Goal: Information Seeking & Learning: Get advice/opinions

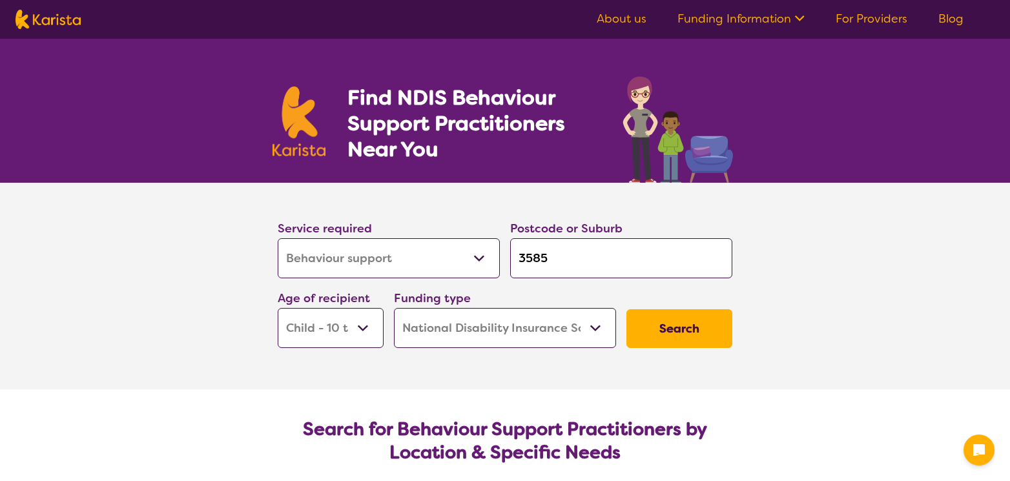
select select "Behaviour support"
select select "CH"
select select "NDIS"
select select "Behaviour support"
select select "CH"
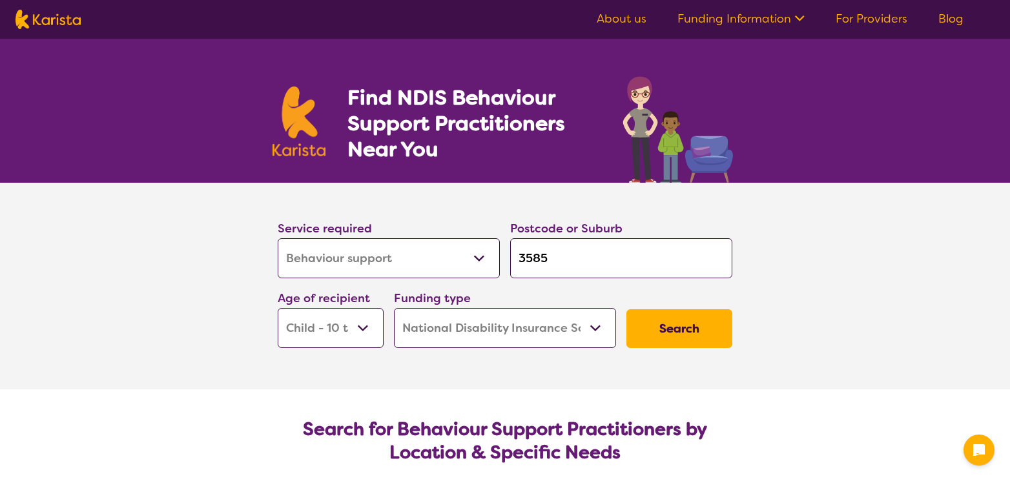
select select "NDIS"
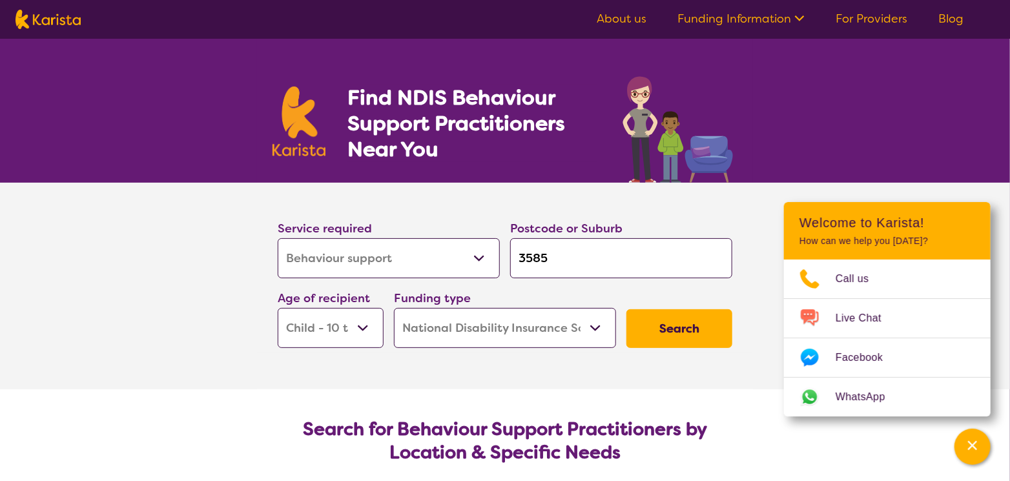
click at [366, 325] on select "Early Childhood - 0 to 9 Child - 10 to 11 Adolescent - 12 to 17 Adult - 18 to 6…" at bounding box center [331, 328] width 106 height 40
select select "AS"
click at [278, 308] on select "Early Childhood - 0 to 9 Child - 10 to 11 Adolescent - 12 to 17 Adult - 18 to 6…" at bounding box center [331, 328] width 106 height 40
select select "AS"
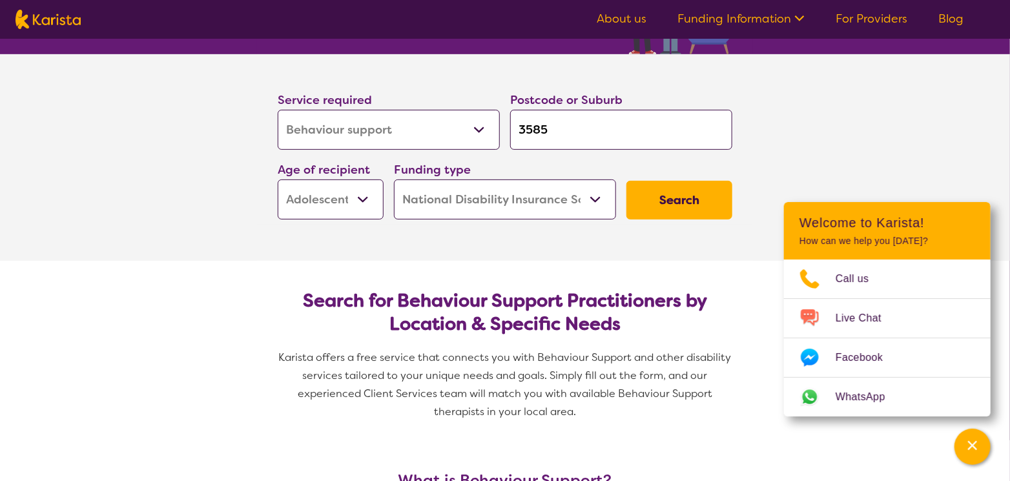
scroll to position [129, 0]
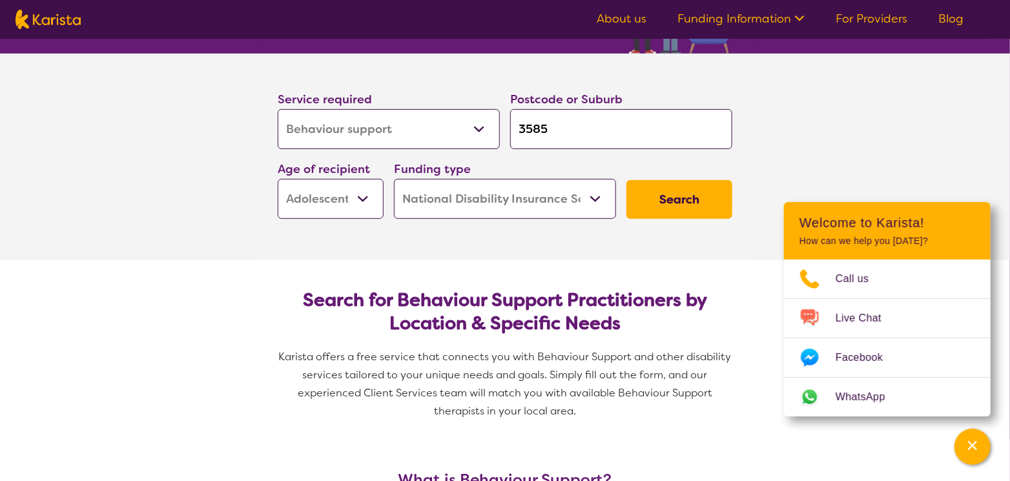
click at [684, 190] on button "Search" at bounding box center [680, 199] width 106 height 39
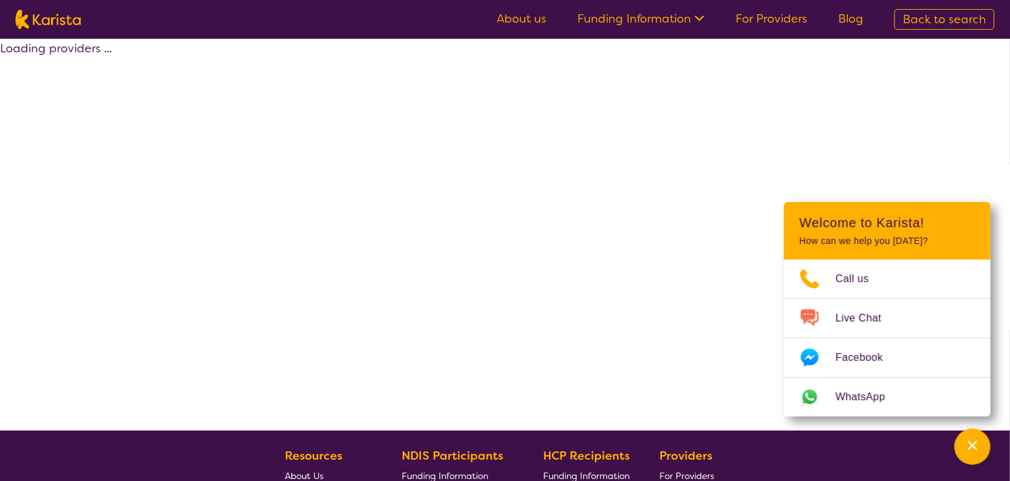
select select "by_score"
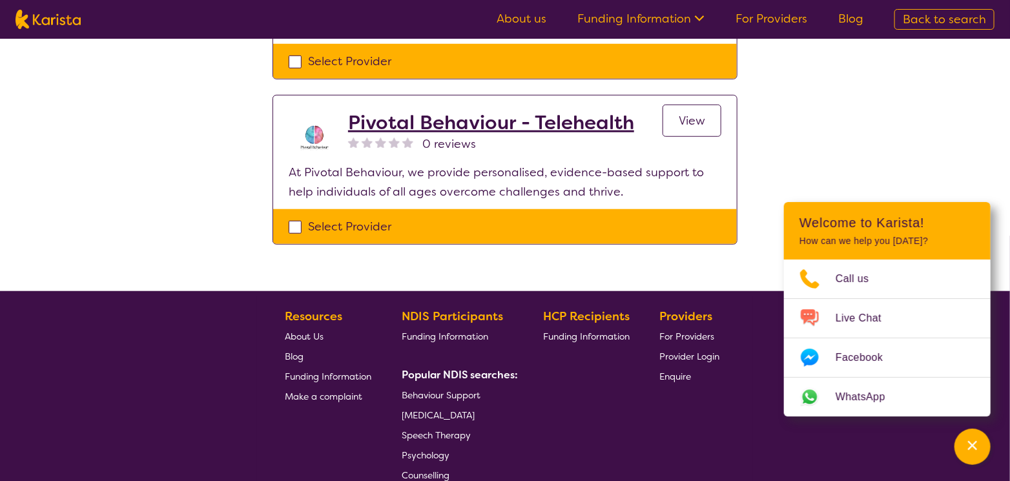
scroll to position [258, 0]
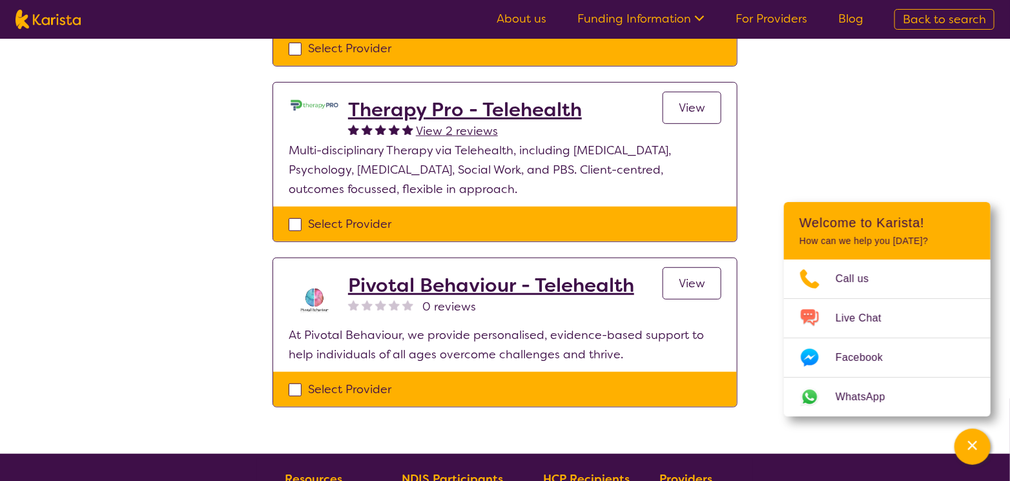
click at [672, 277] on link "View" at bounding box center [692, 283] width 59 height 32
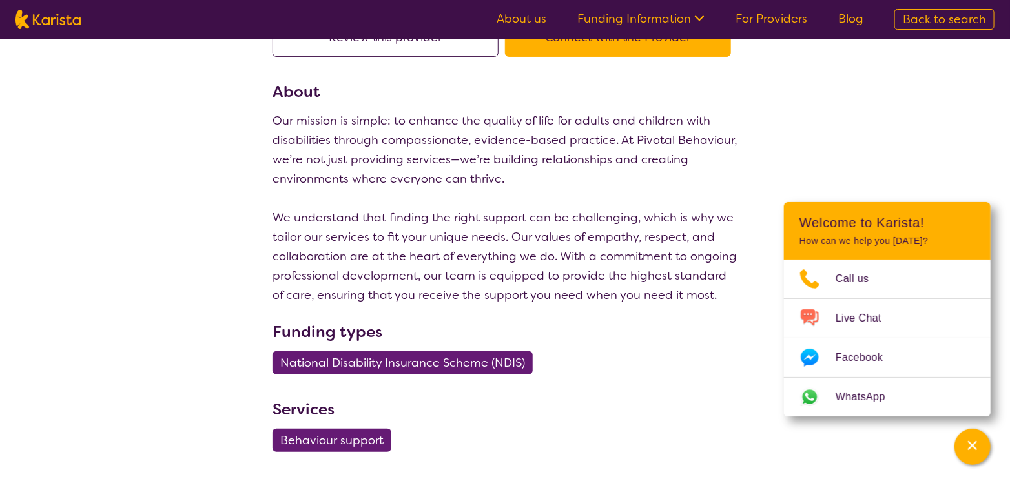
scroll to position [129, 0]
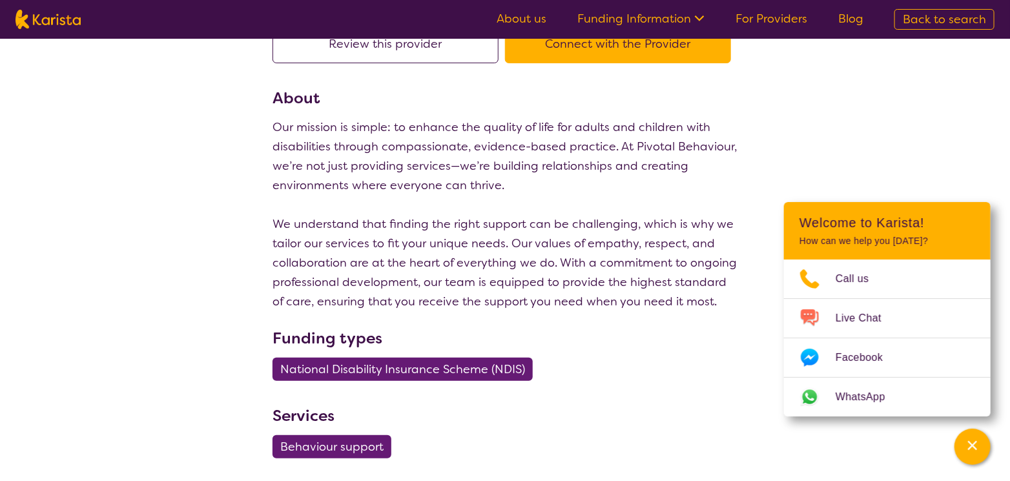
select select "by_score"
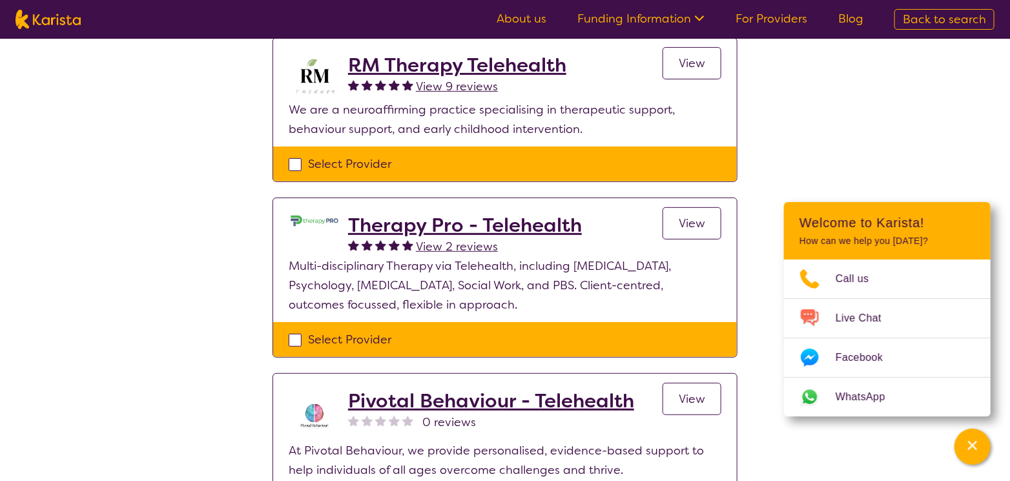
scroll to position [65, 0]
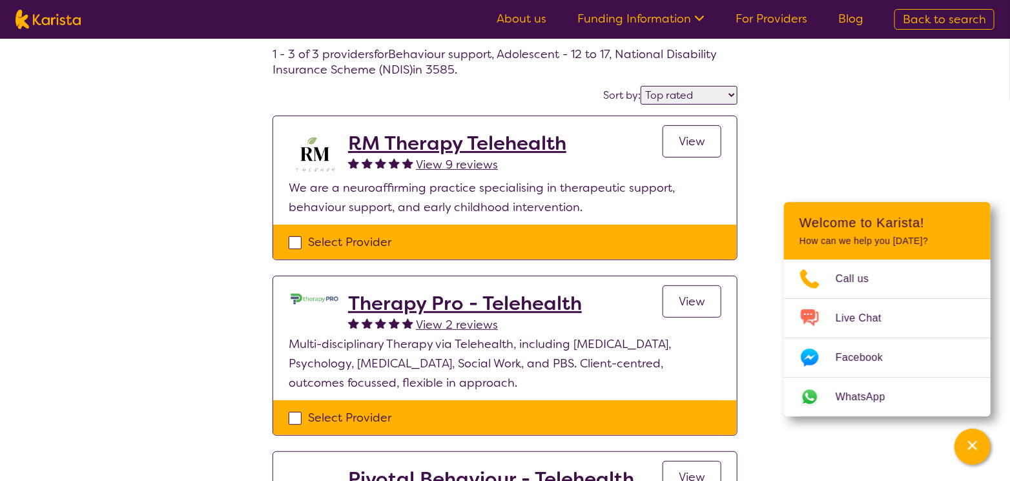
click at [471, 146] on h2 "RM Therapy Telehealth" at bounding box center [457, 143] width 218 height 23
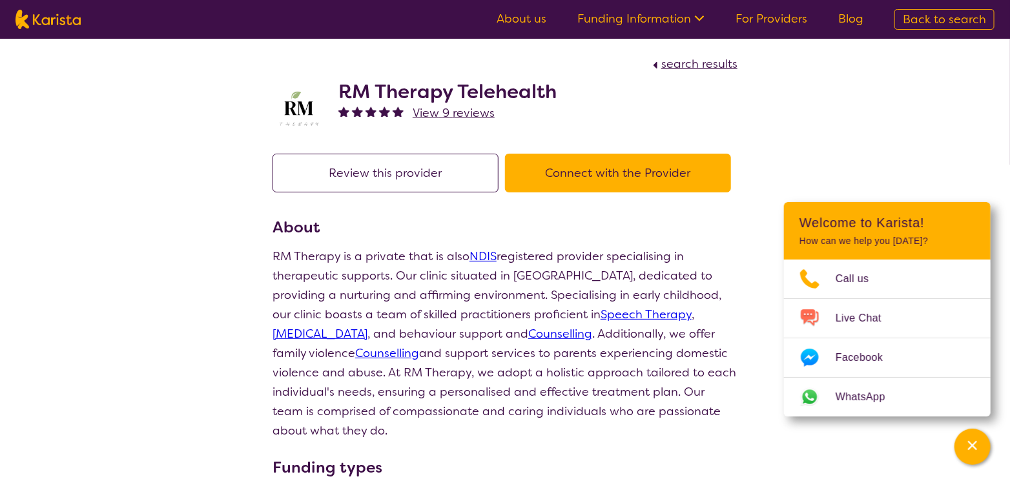
scroll to position [65, 0]
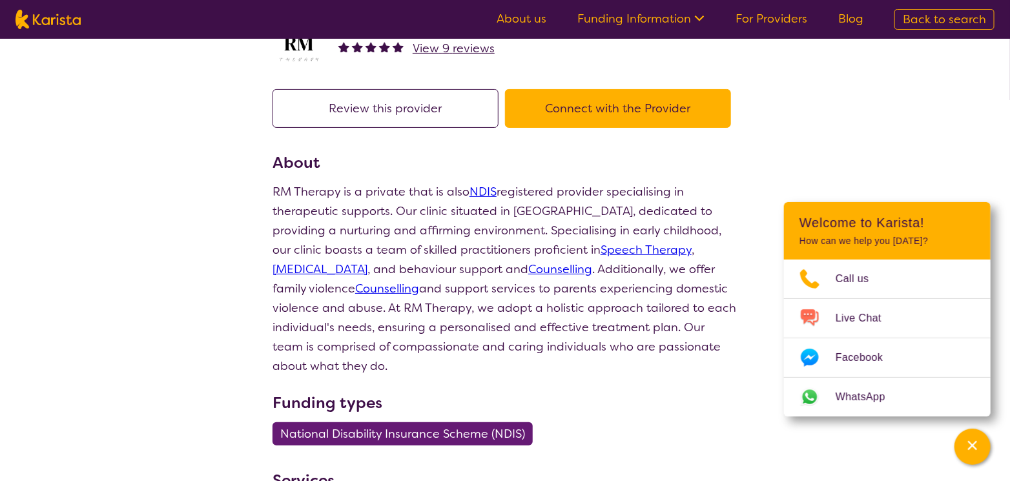
select select "by_score"
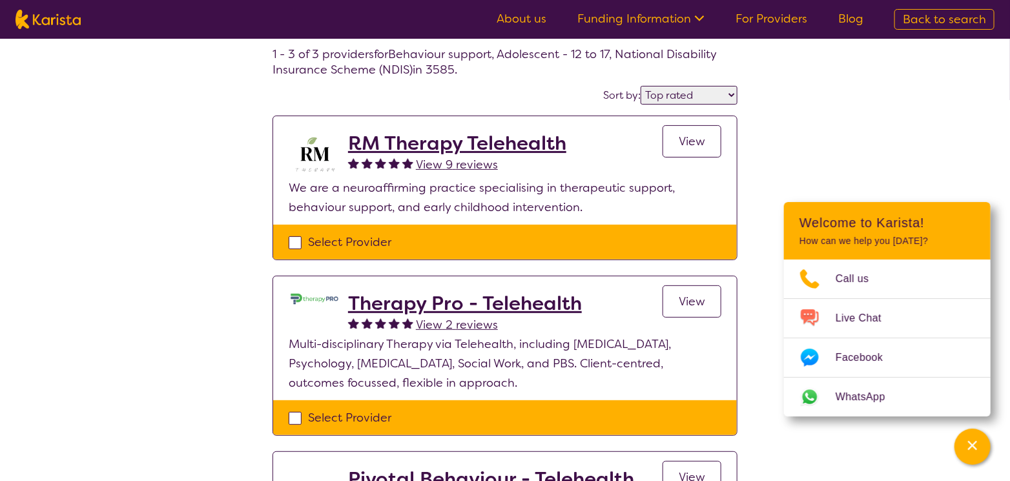
scroll to position [129, 0]
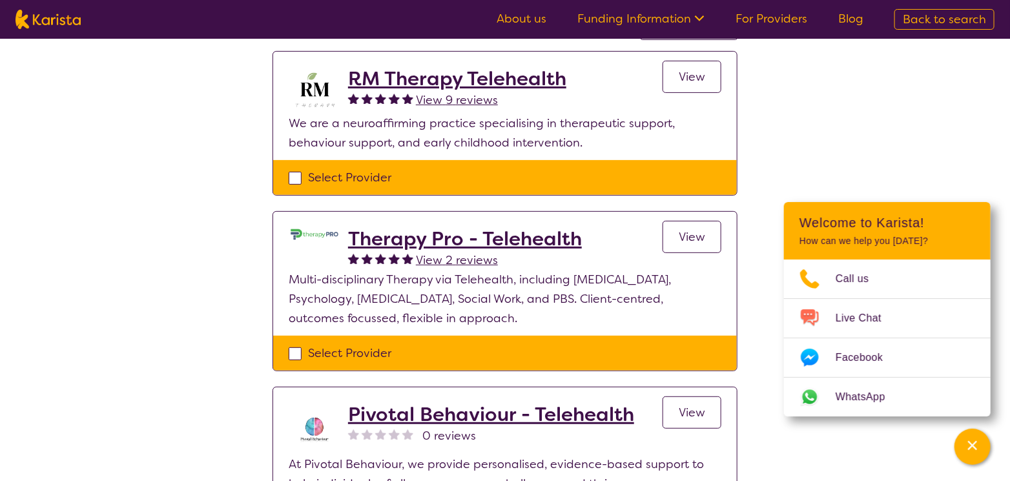
select select "Behaviour support"
select select "AS"
select select "NDIS"
select select "Behaviour support"
select select "AS"
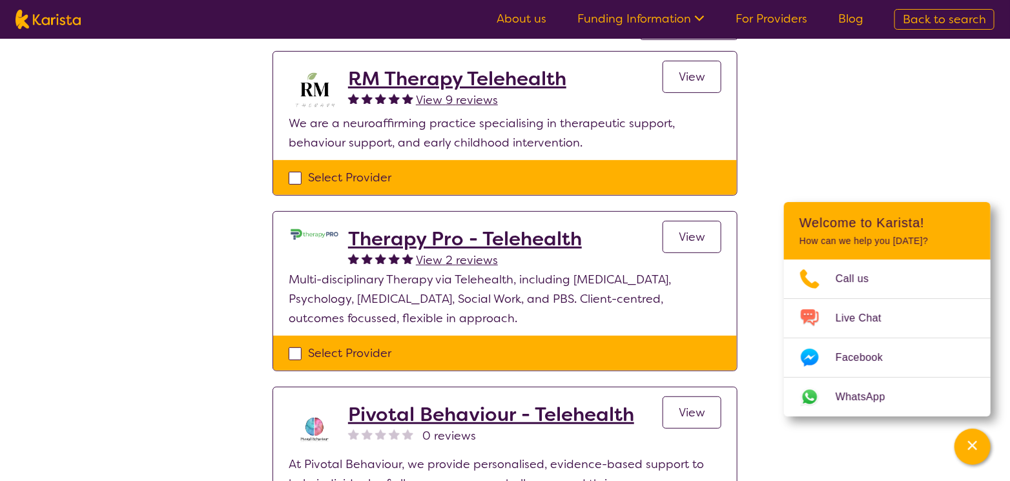
select select "NDIS"
